Goal: Obtain resource: Obtain resource

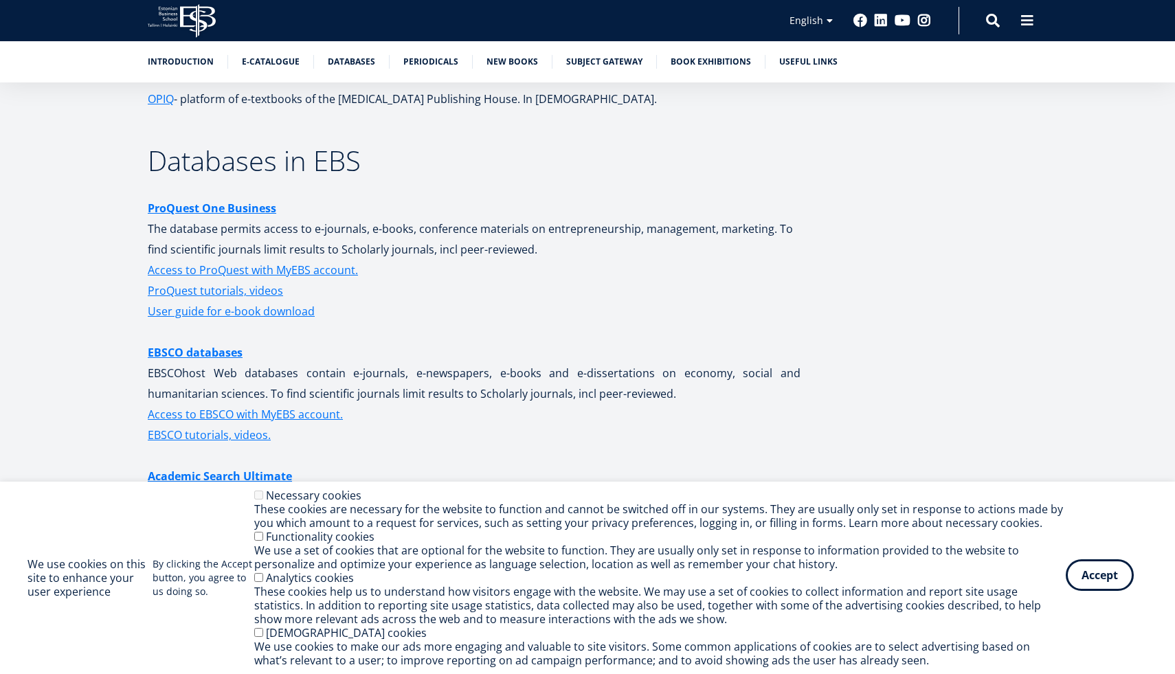
click at [1075, 573] on button "Accept" at bounding box center [1100, 575] width 68 height 32
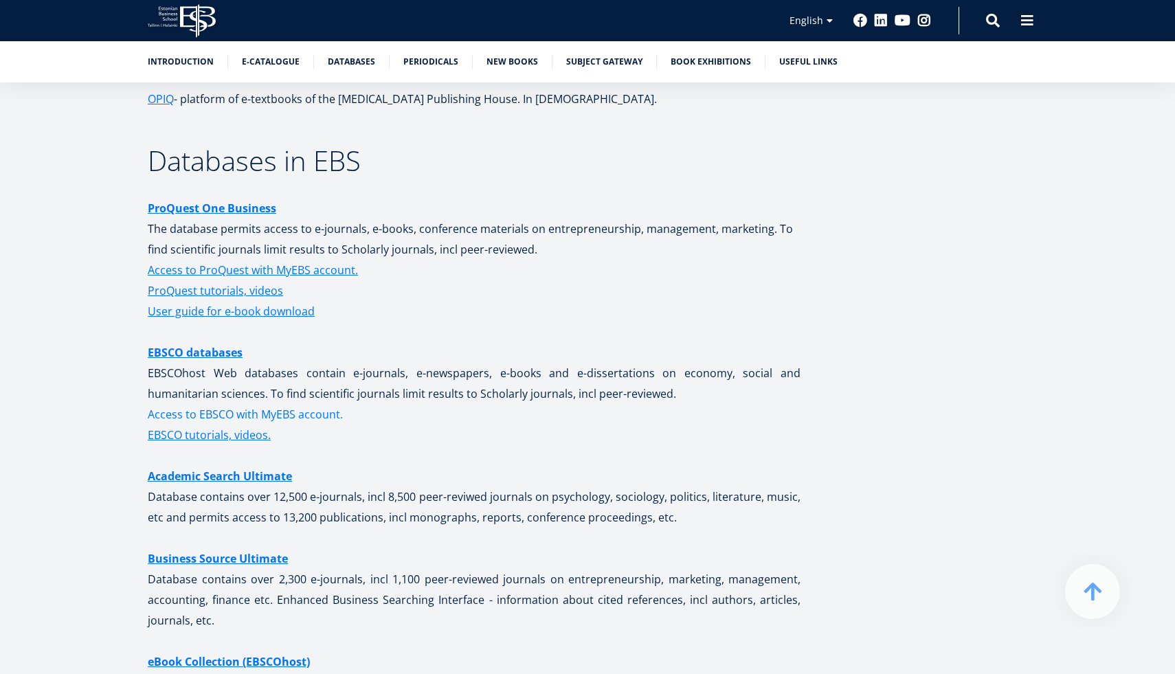
click at [234, 409] on link "Access to EBSCO with MyEBS account." at bounding box center [245, 414] width 195 height 21
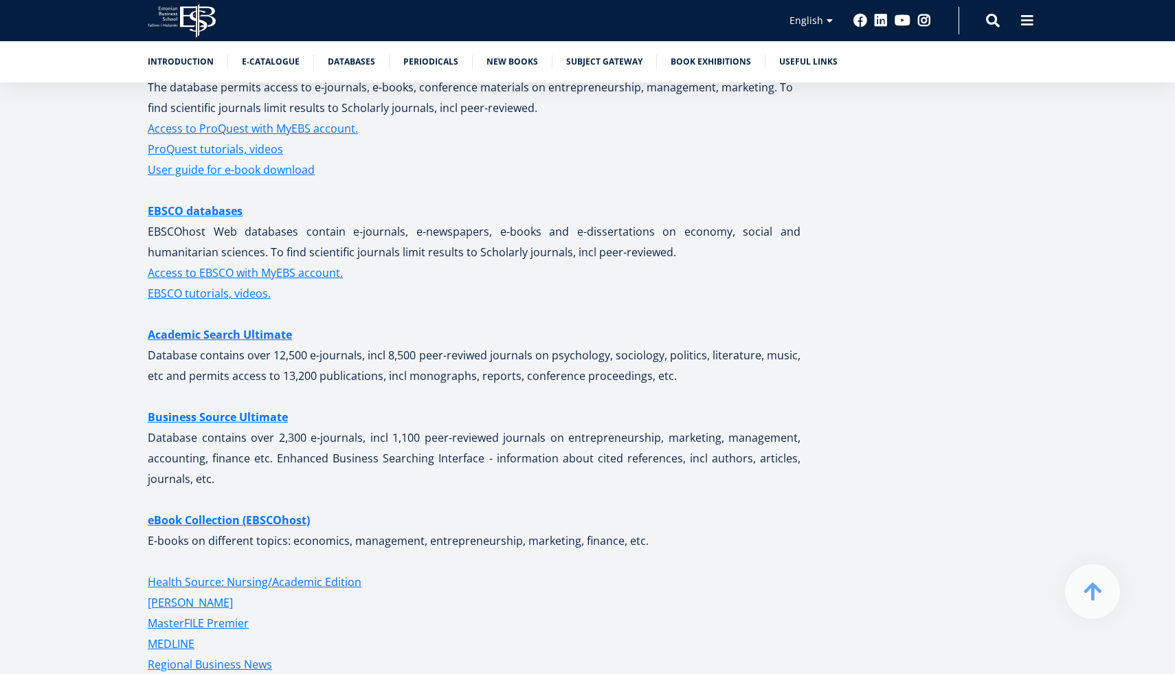
scroll to position [2556, 0]
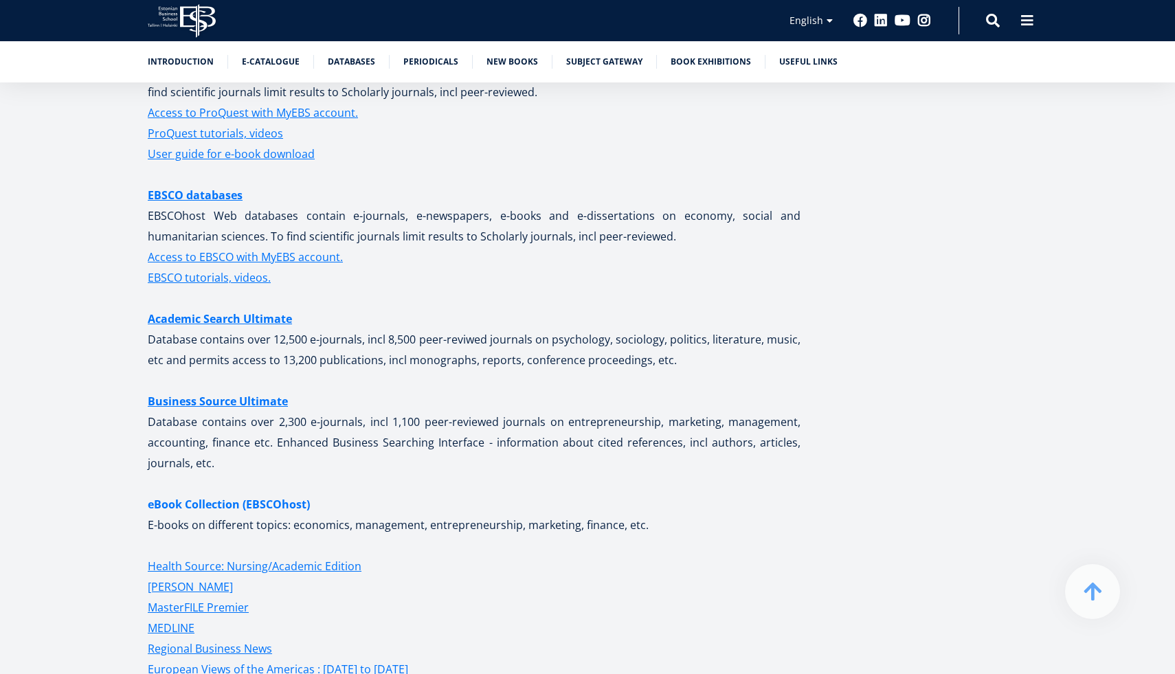
click at [285, 504] on strong "eBook Collection (EBSCOhost)" at bounding box center [229, 504] width 162 height 15
